Goal: Information Seeking & Learning: Find specific fact

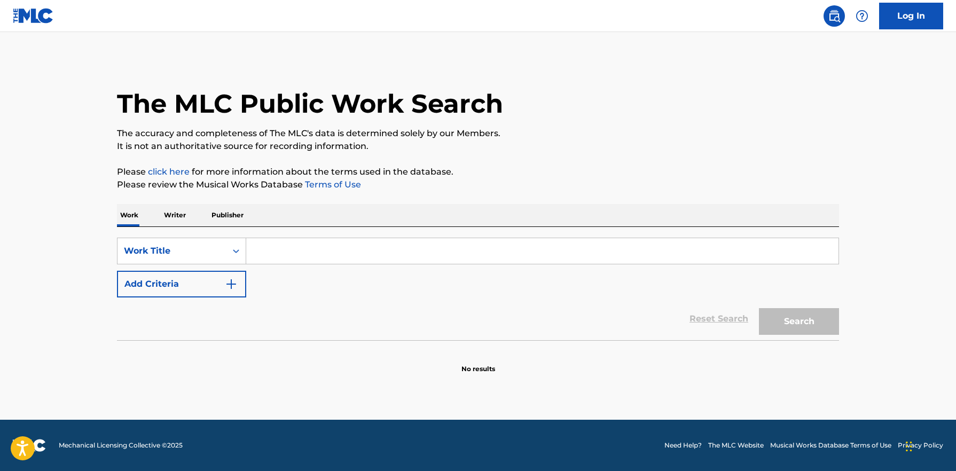
click at [287, 257] on input "Search Form" at bounding box center [542, 251] width 592 height 26
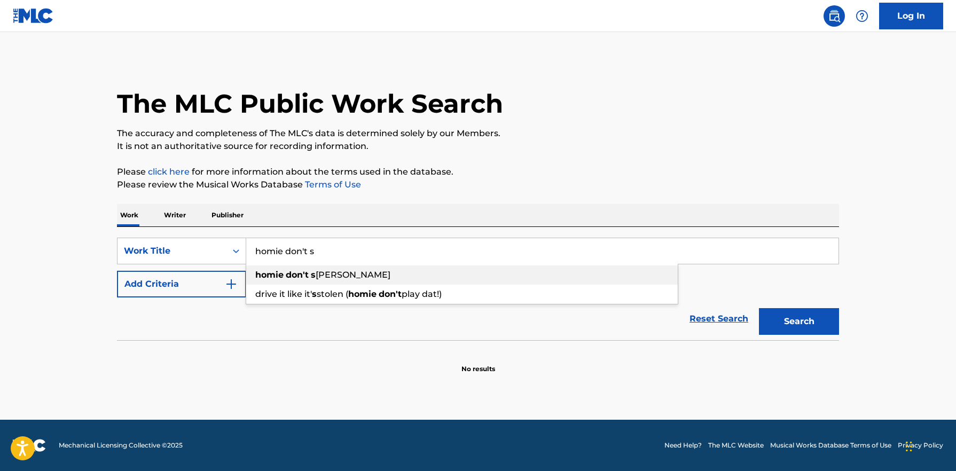
click at [329, 275] on span "[PERSON_NAME]" at bounding box center [353, 275] width 75 height 10
type input "homie don't shake"
click at [232, 286] on img "Search Form" at bounding box center [231, 284] width 13 height 13
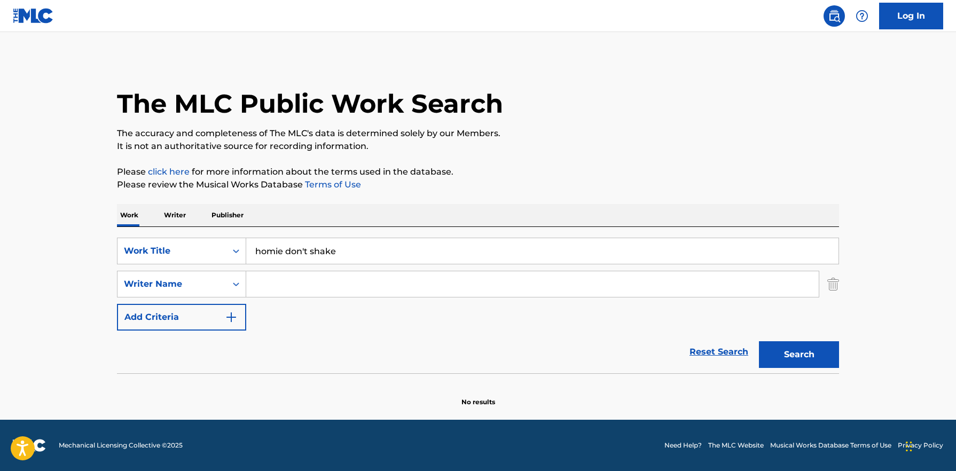
click at [289, 283] on input "Search Form" at bounding box center [532, 284] width 572 height 26
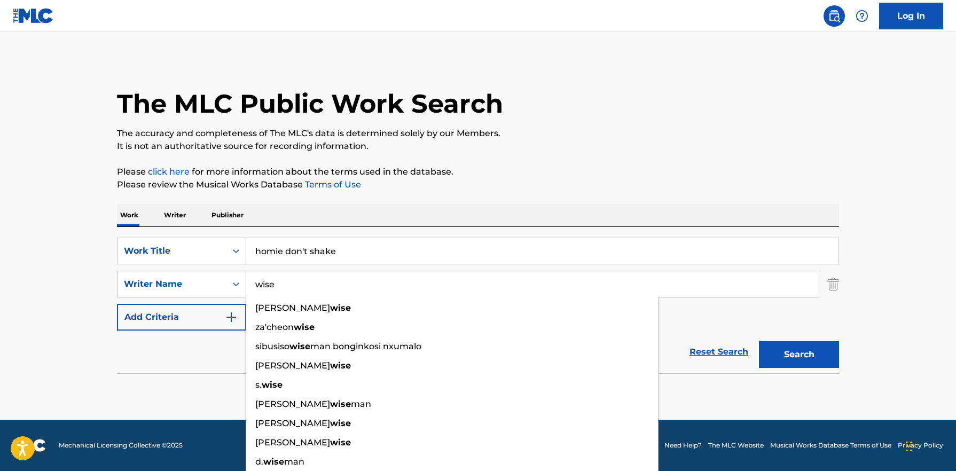
type input "wise"
click at [759, 341] on button "Search" at bounding box center [799, 354] width 80 height 27
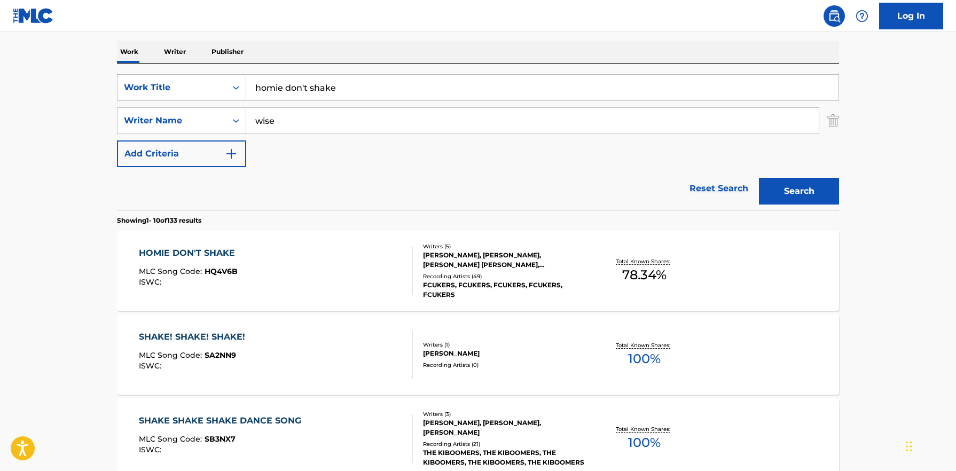
scroll to position [109, 0]
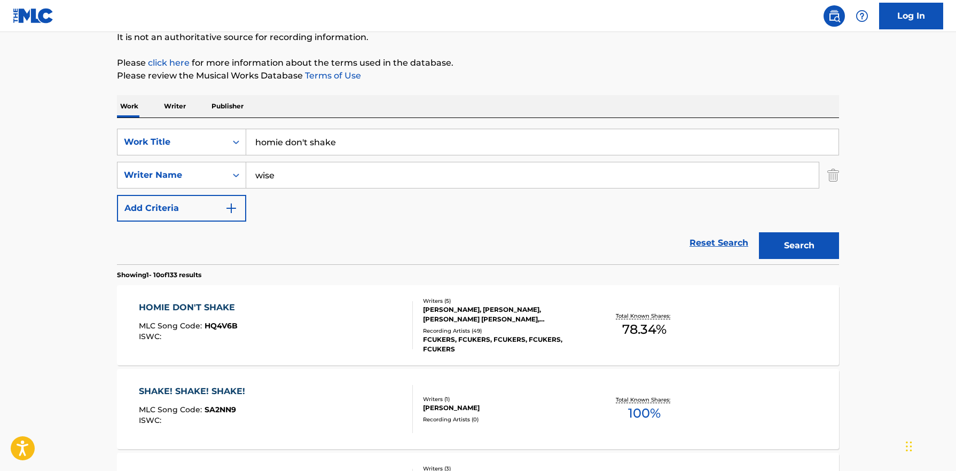
click at [209, 306] on div "HOMIE DON'T SHAKE" at bounding box center [189, 307] width 101 height 13
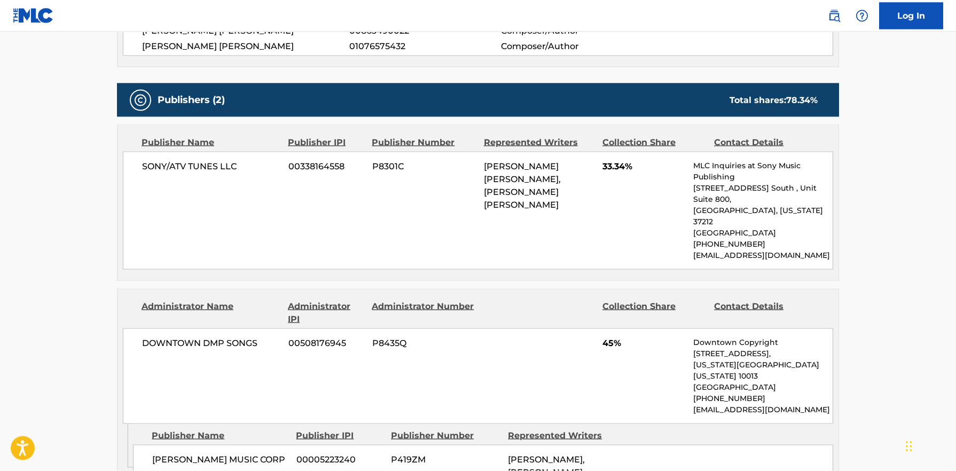
scroll to position [490, 0]
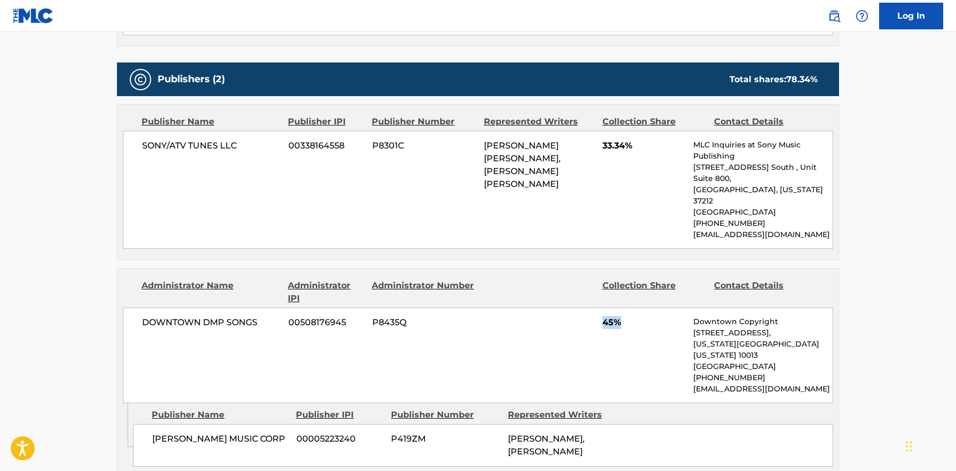
drag, startPoint x: 601, startPoint y: 301, endPoint x: 622, endPoint y: 301, distance: 20.8
click at [622, 307] on div "DOWNTOWN DMP SONGS 00508176945 P8435Q 45% Downtown Copyright [STREET_ADDRESS][U…" at bounding box center [478, 355] width 710 height 96
click at [627, 324] on div "DOWNTOWN DMP SONGS 00508176945 P8435Q 45% Downtown Copyright [STREET_ADDRESS][U…" at bounding box center [478, 355] width 710 height 96
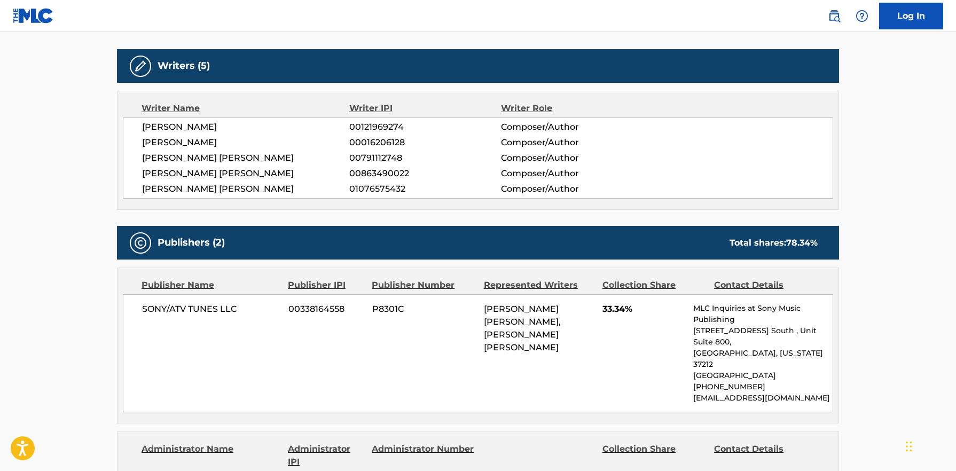
scroll to position [381, 0]
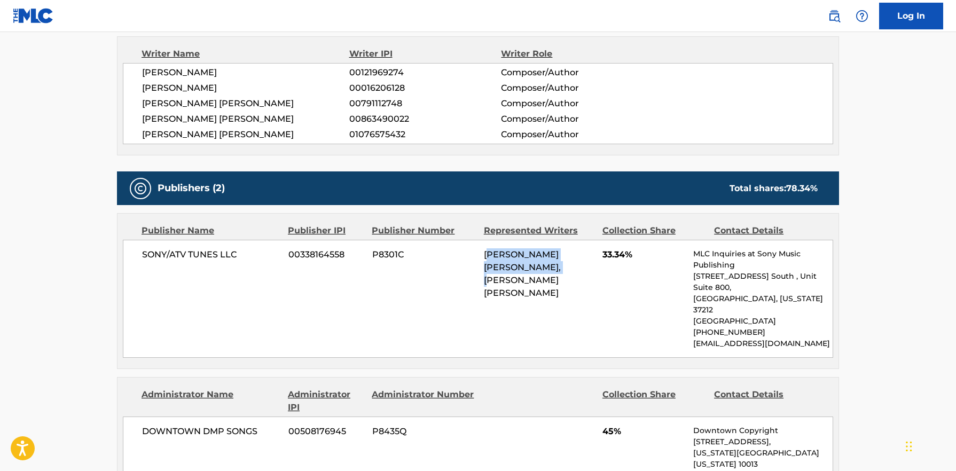
drag, startPoint x: 486, startPoint y: 255, endPoint x: 567, endPoint y: 269, distance: 82.2
click at [567, 269] on div "[PERSON_NAME] [PERSON_NAME], [PERSON_NAME] [PERSON_NAME]" at bounding box center [539, 273] width 111 height 51
drag, startPoint x: 546, startPoint y: 263, endPoint x: 530, endPoint y: 262, distance: 16.1
click at [545, 264] on span "[PERSON_NAME] [PERSON_NAME], [PERSON_NAME] [PERSON_NAME]" at bounding box center [522, 273] width 77 height 49
drag, startPoint x: 561, startPoint y: 279, endPoint x: 479, endPoint y: 254, distance: 85.8
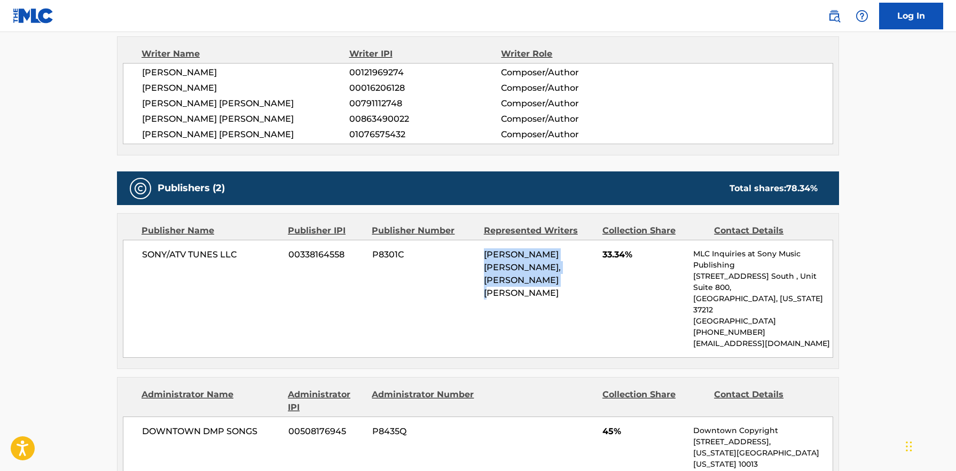
click at [479, 254] on div "SONY/ATV TUNES LLC 00338164558 P8301C [PERSON_NAME] [PERSON_NAME], [PERSON_NAME…" at bounding box center [478, 299] width 710 height 118
click at [471, 274] on div "SONY/ATV TUNES LLC 00338164558 P8301C [PERSON_NAME] [PERSON_NAME], [PERSON_NAME…" at bounding box center [478, 299] width 710 height 118
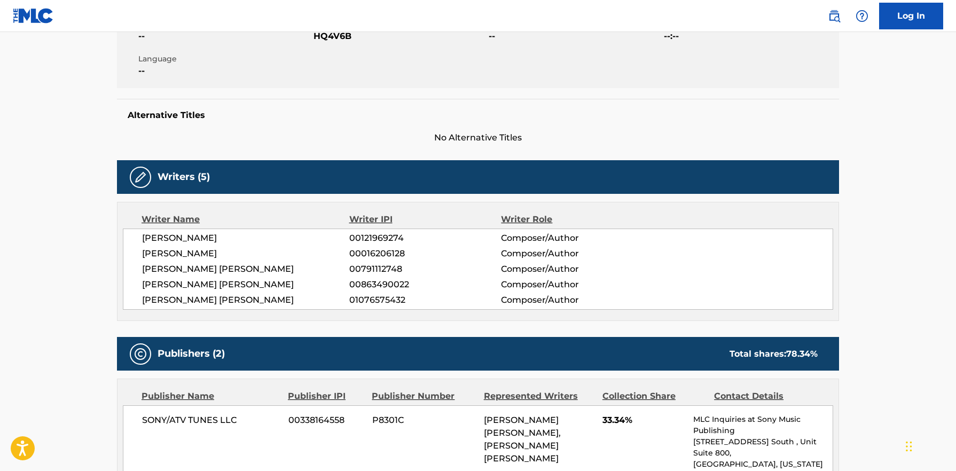
scroll to position [433, 0]
